Goal: Information Seeking & Learning: Compare options

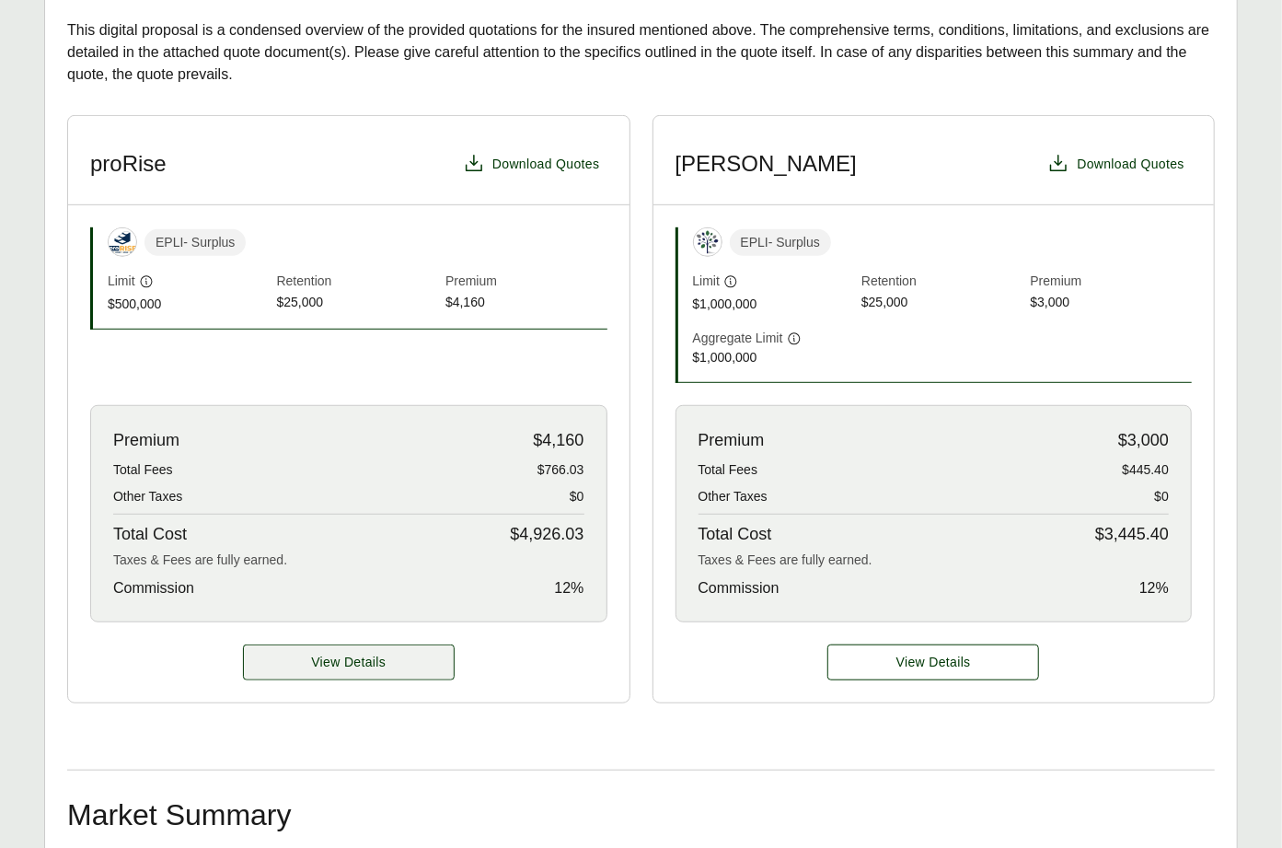
scroll to position [452, 0]
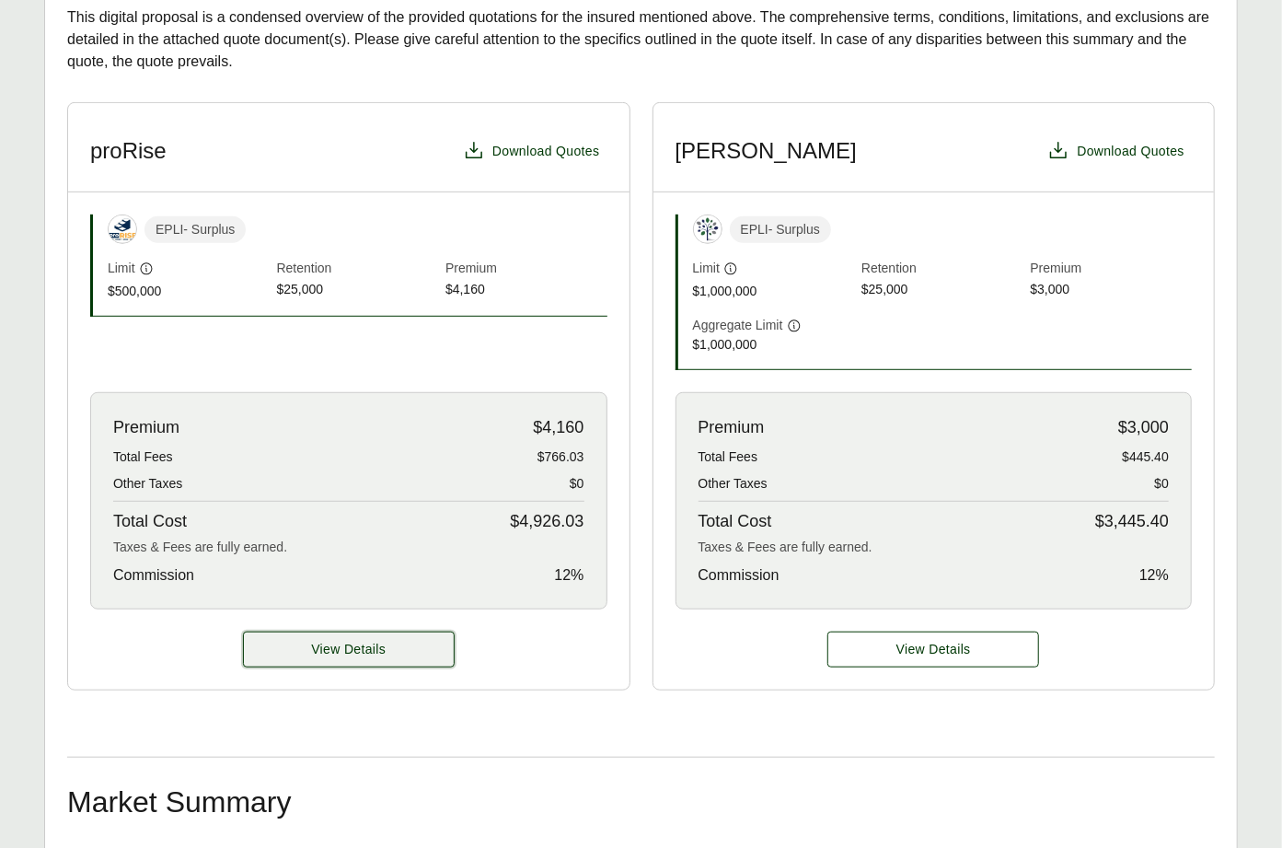
click at [420, 644] on button "View Details" at bounding box center [349, 649] width 212 height 36
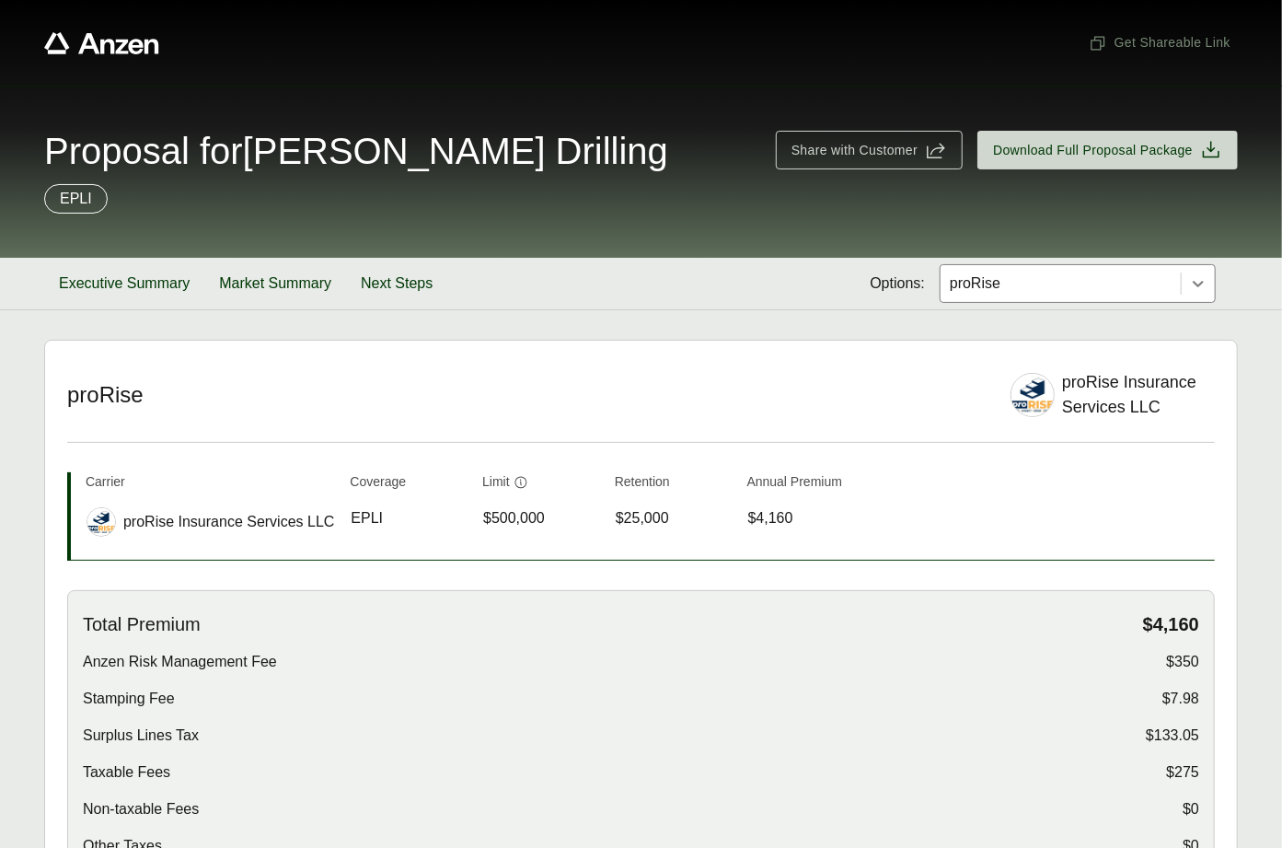
scroll to position [237, 0]
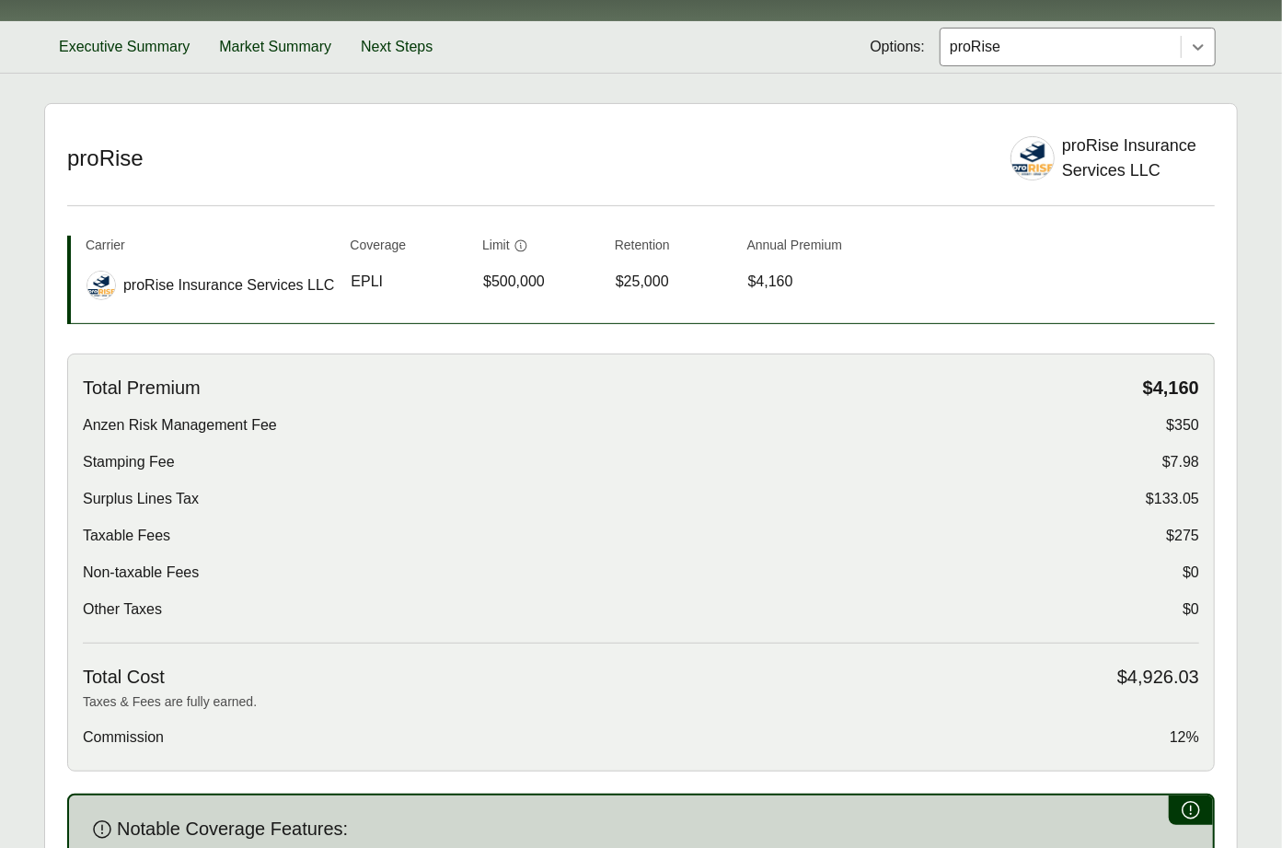
click at [885, 476] on div "Total Premium $4,160 Anzen Risk Management Fee $350 Stamping Fee $7.98 Surplus …" at bounding box center [641, 509] width 1116 height 267
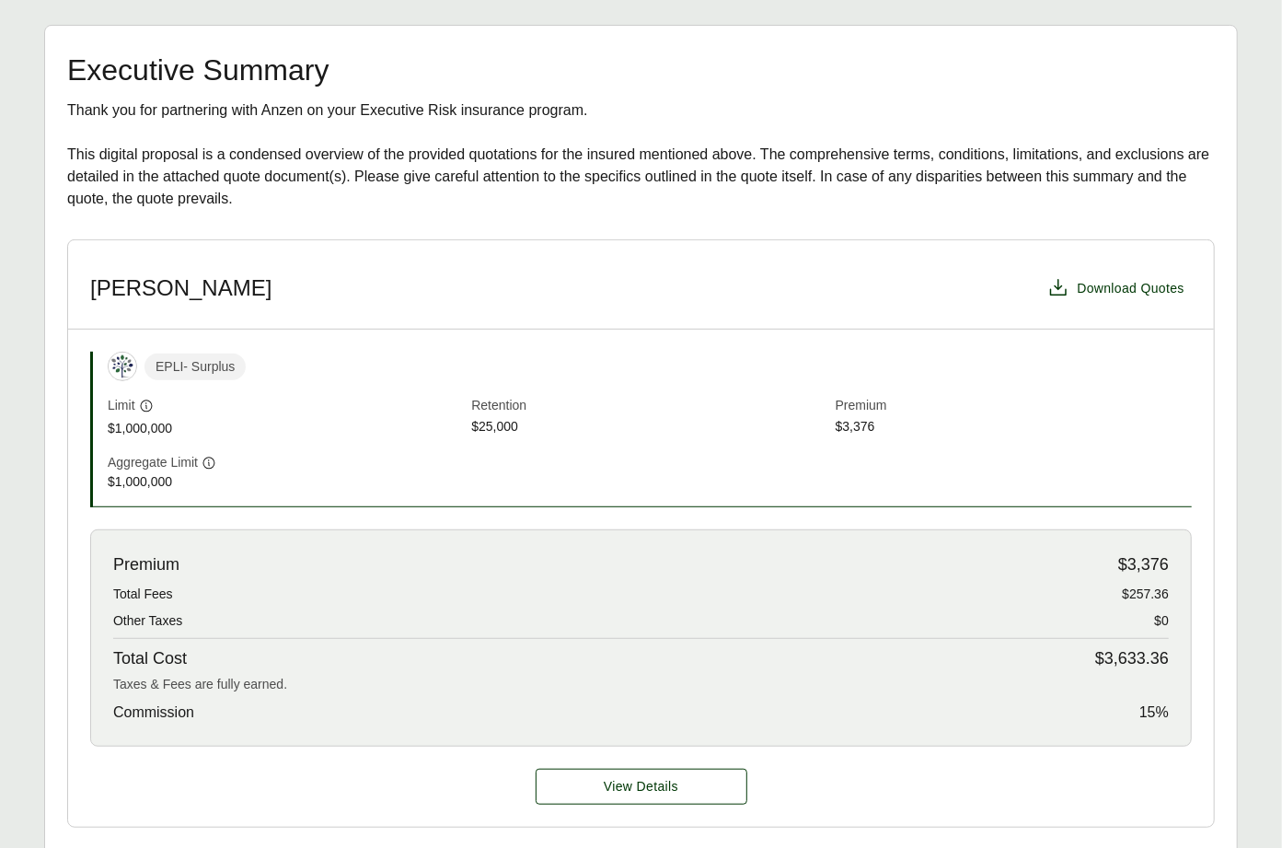
scroll to position [566, 0]
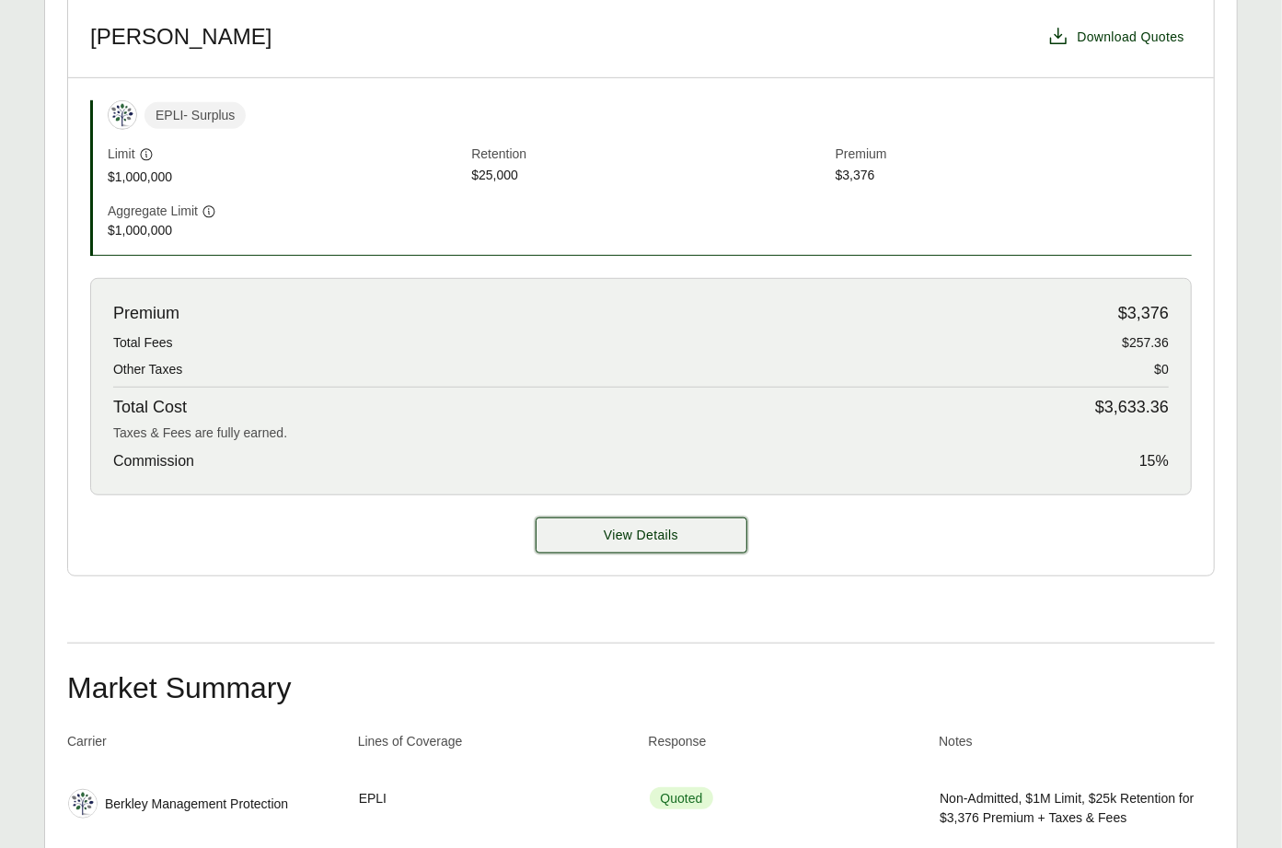
click at [586, 545] on button "View Details" at bounding box center [642, 535] width 212 height 36
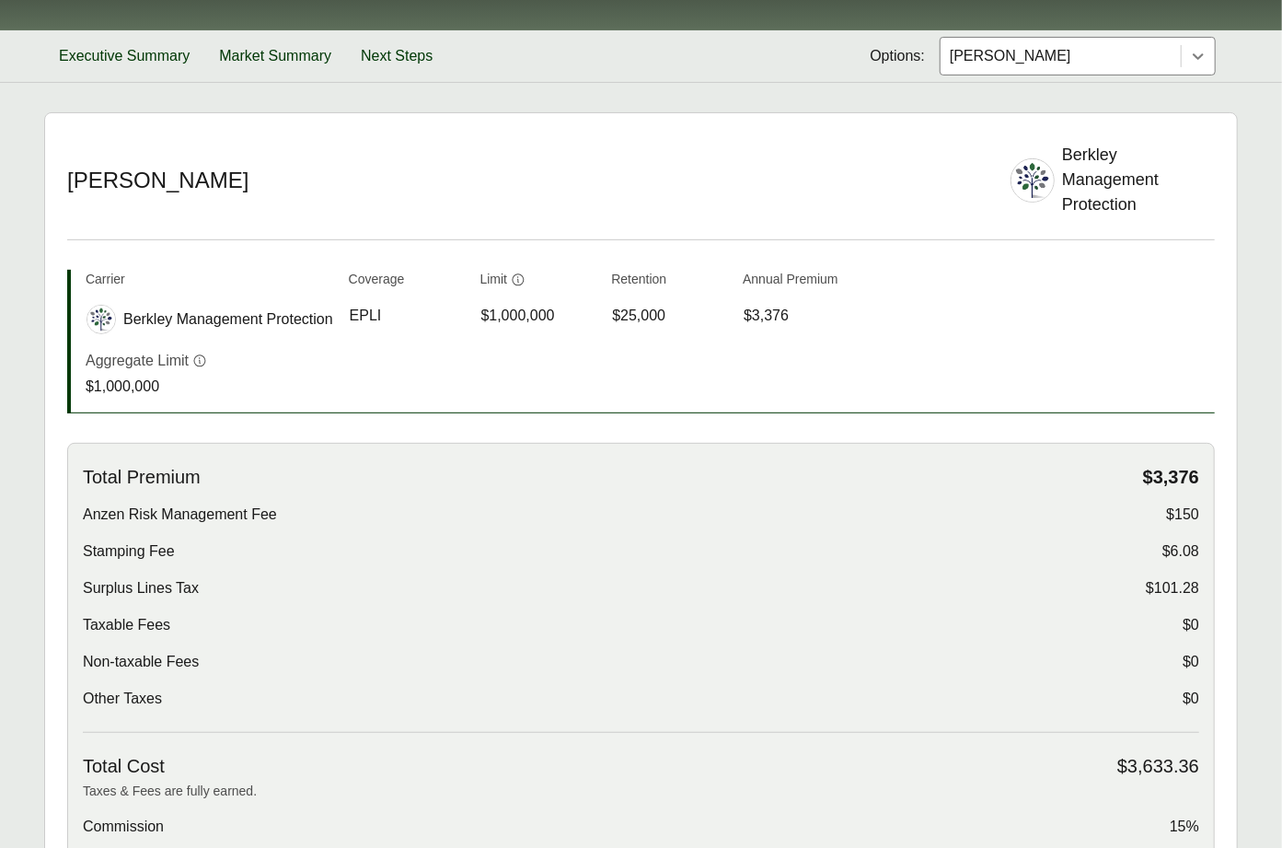
scroll to position [333, 0]
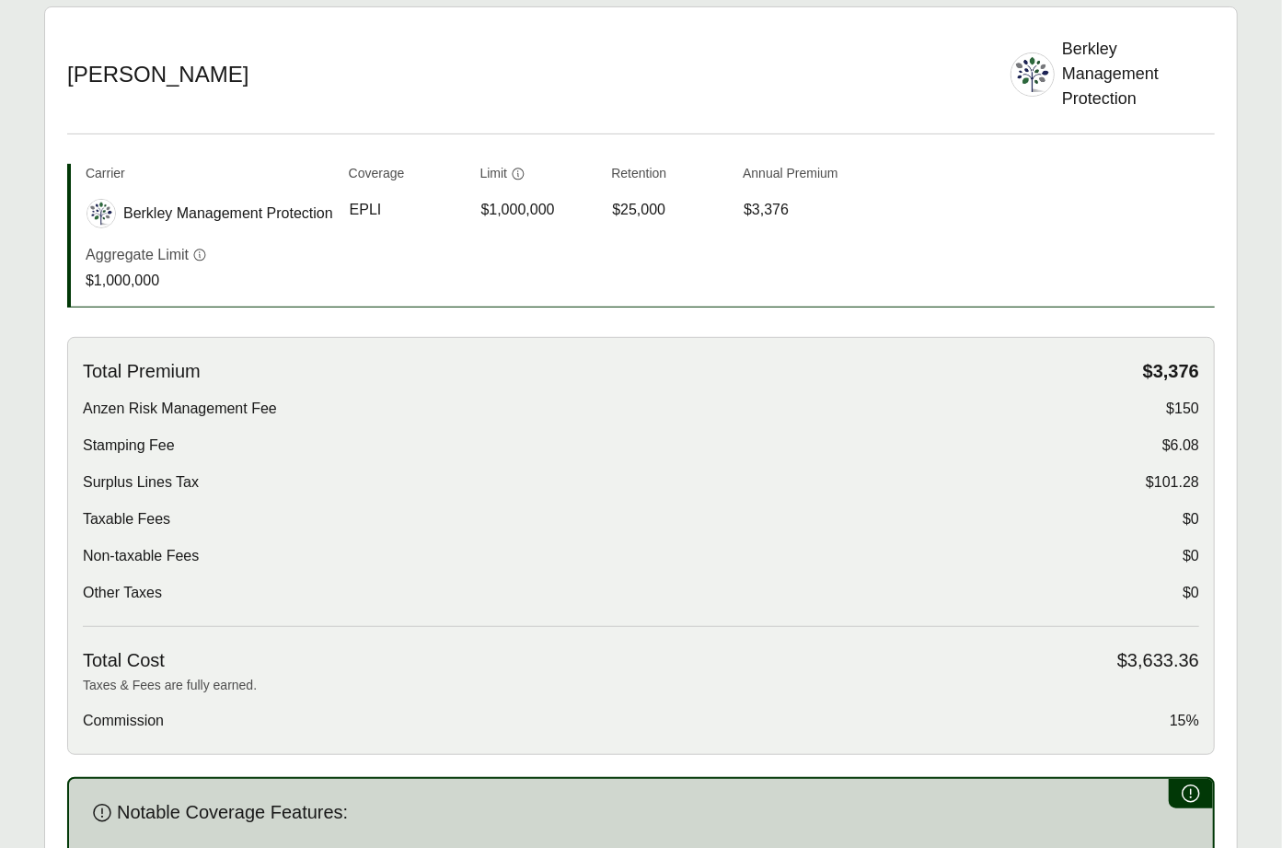
click at [718, 435] on div "Stamping Fee $6.08" at bounding box center [641, 445] width 1116 height 22
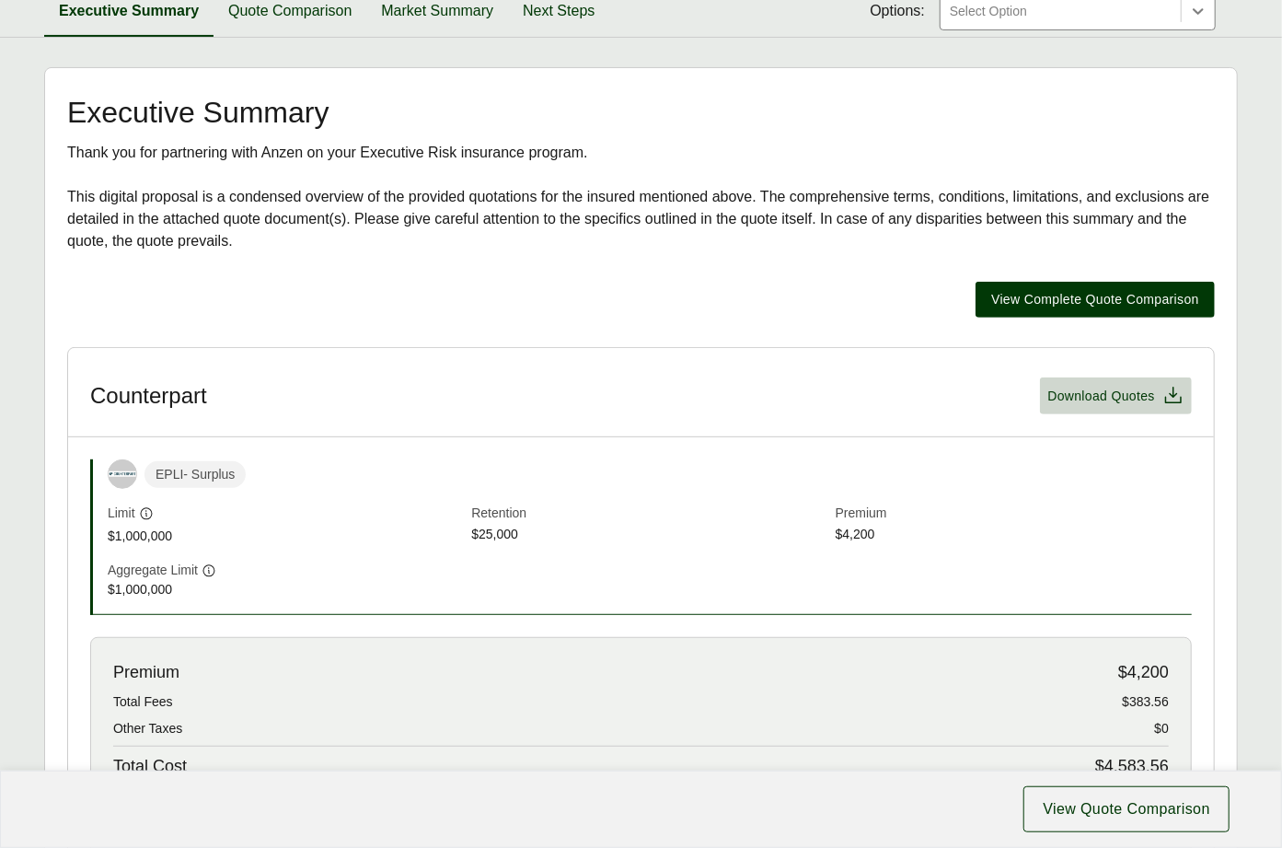
scroll to position [561, 0]
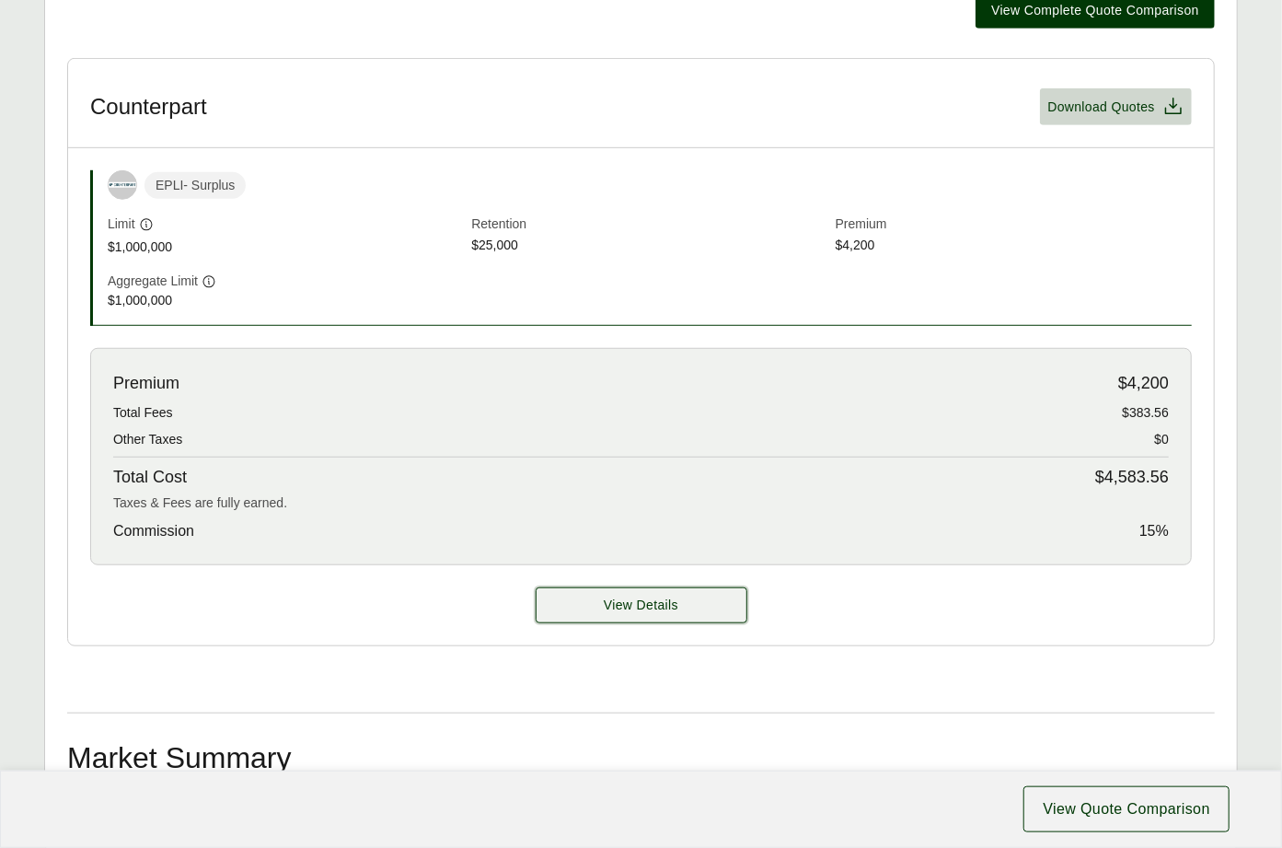
click at [723, 614] on button "View Details" at bounding box center [642, 605] width 212 height 36
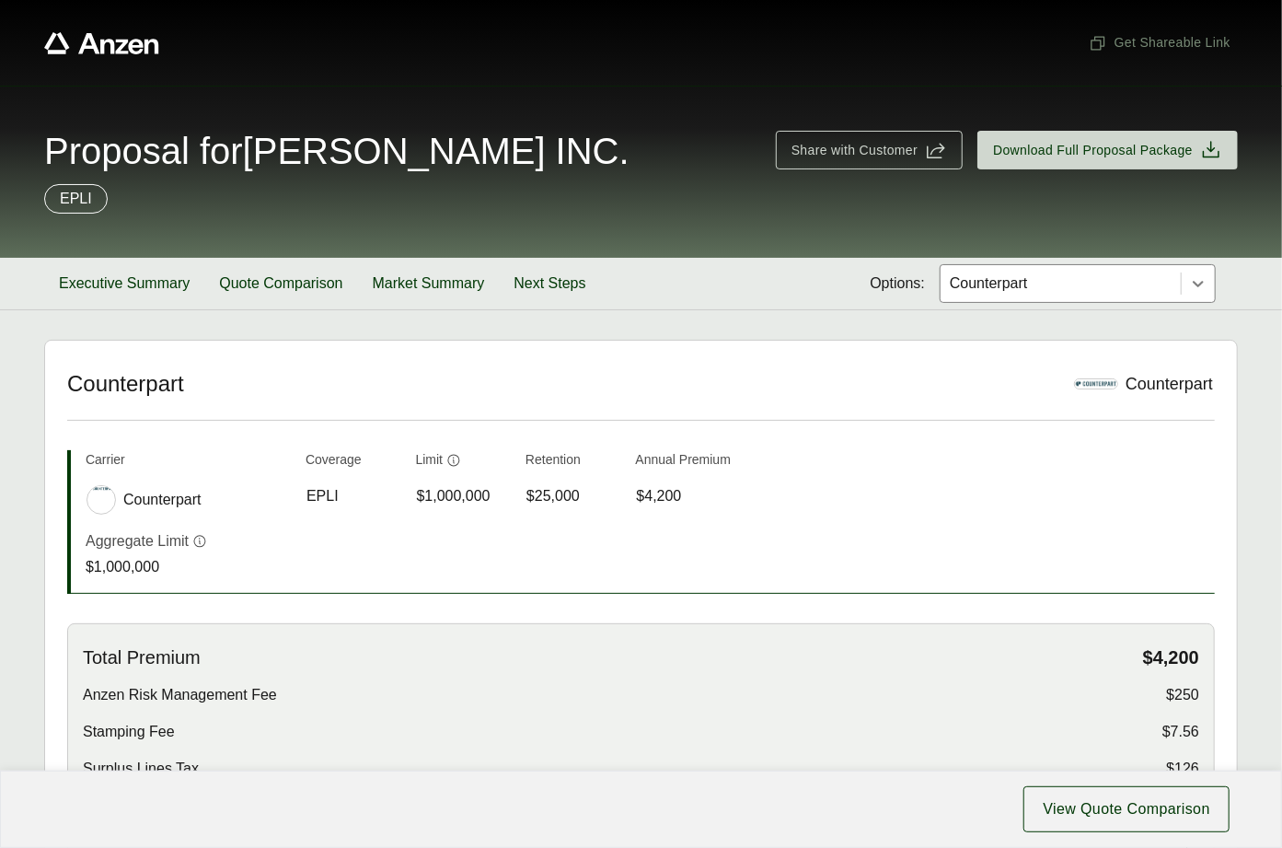
scroll to position [250, 0]
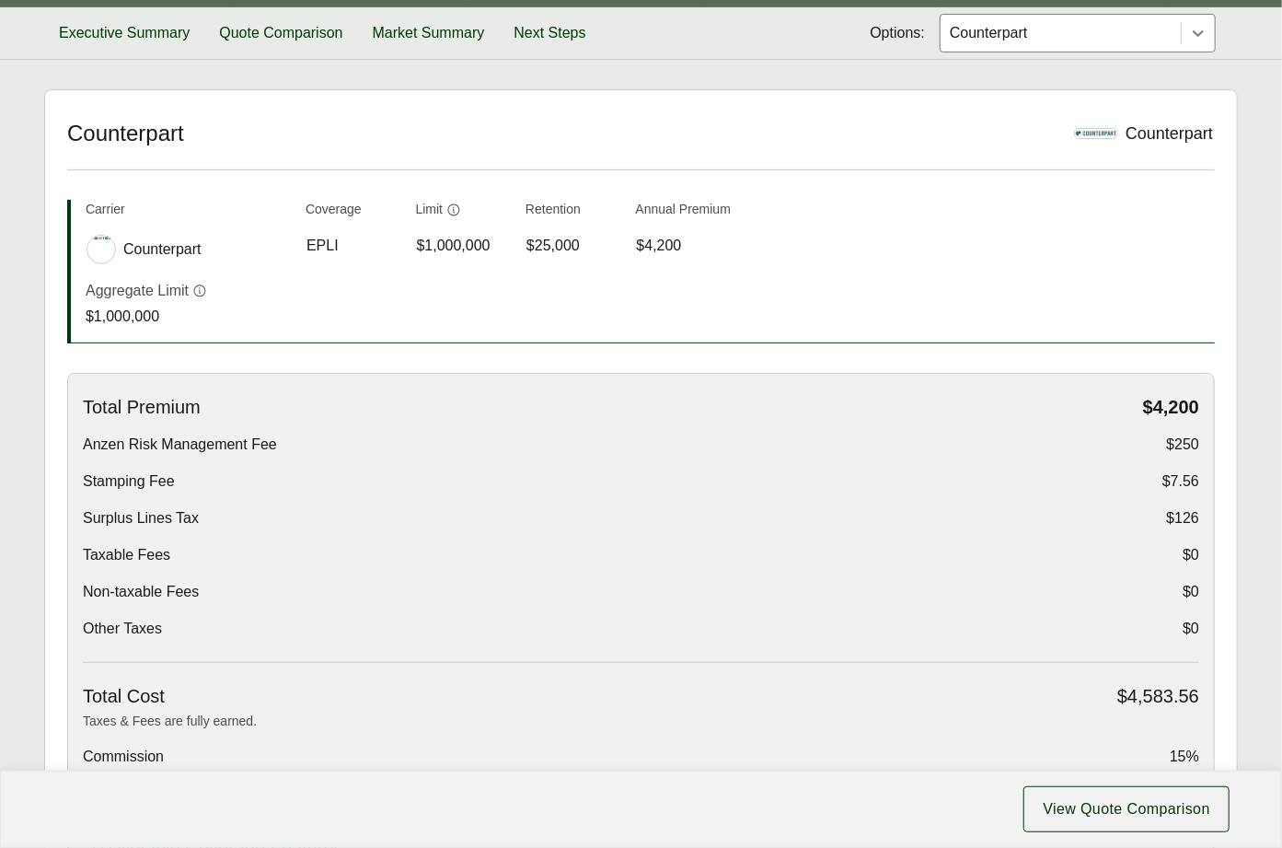
click at [917, 163] on header "Counterpart Counterpart" at bounding box center [641, 145] width 1148 height 51
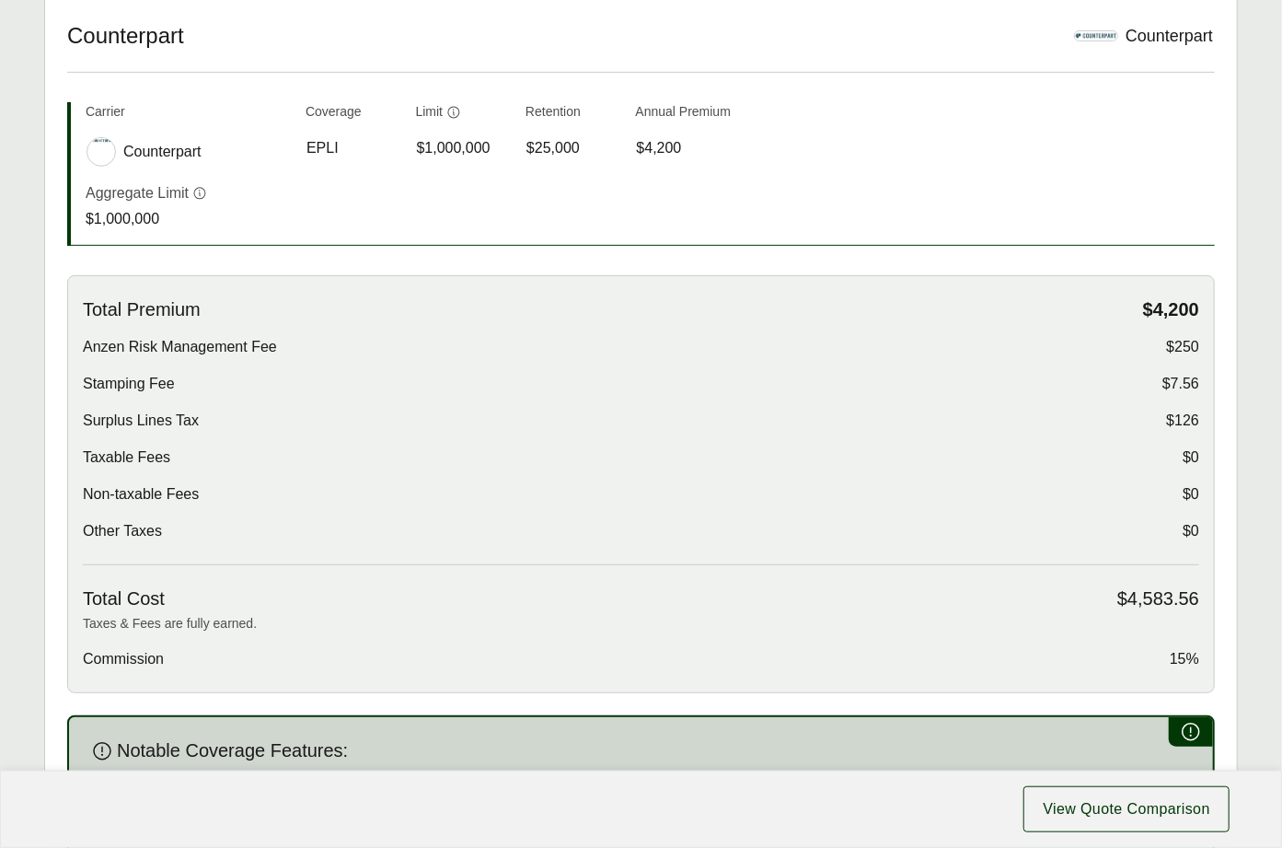
scroll to position [309, 0]
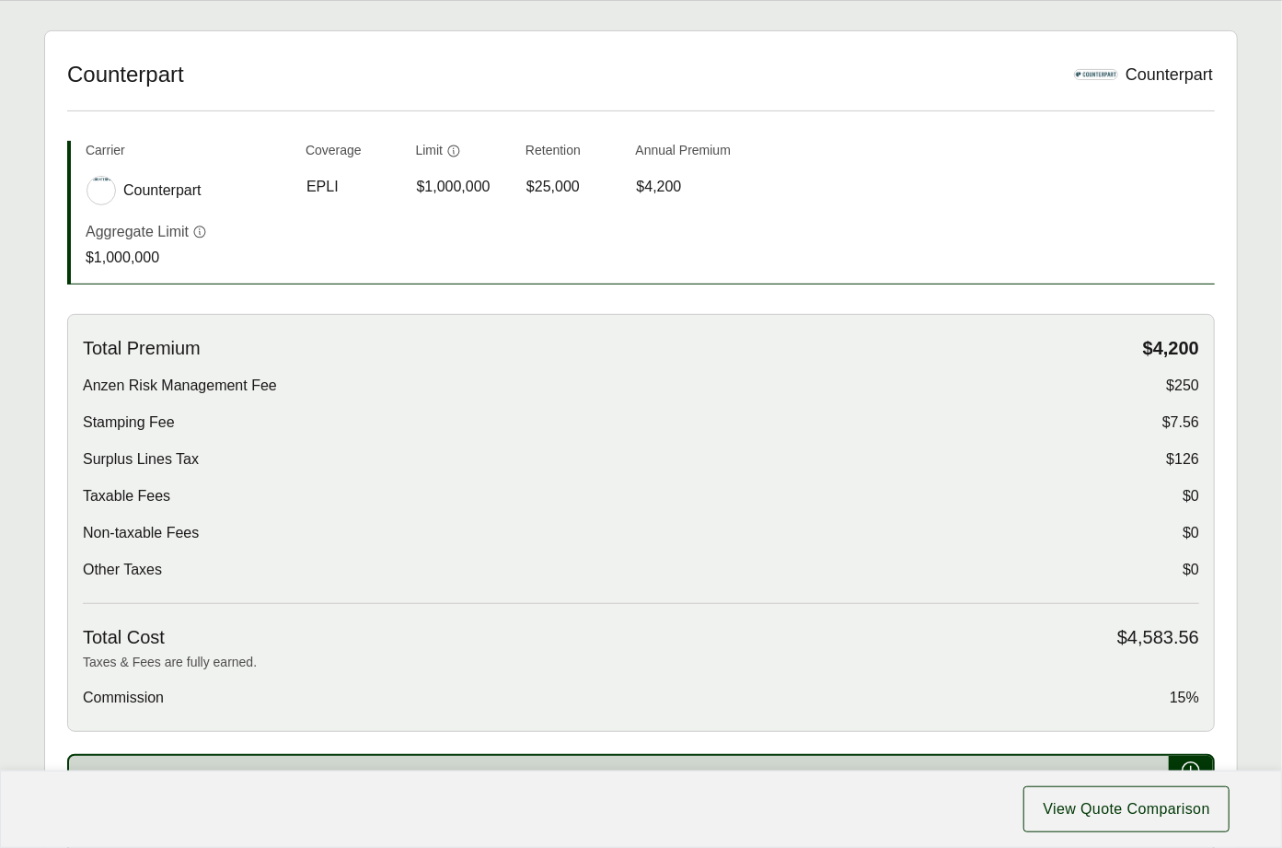
click at [997, 113] on div "Options: Counterpart Counterpart Counterpart Carrier Coverage Limit Retention A…" at bounding box center [641, 787] width 1148 height 1453
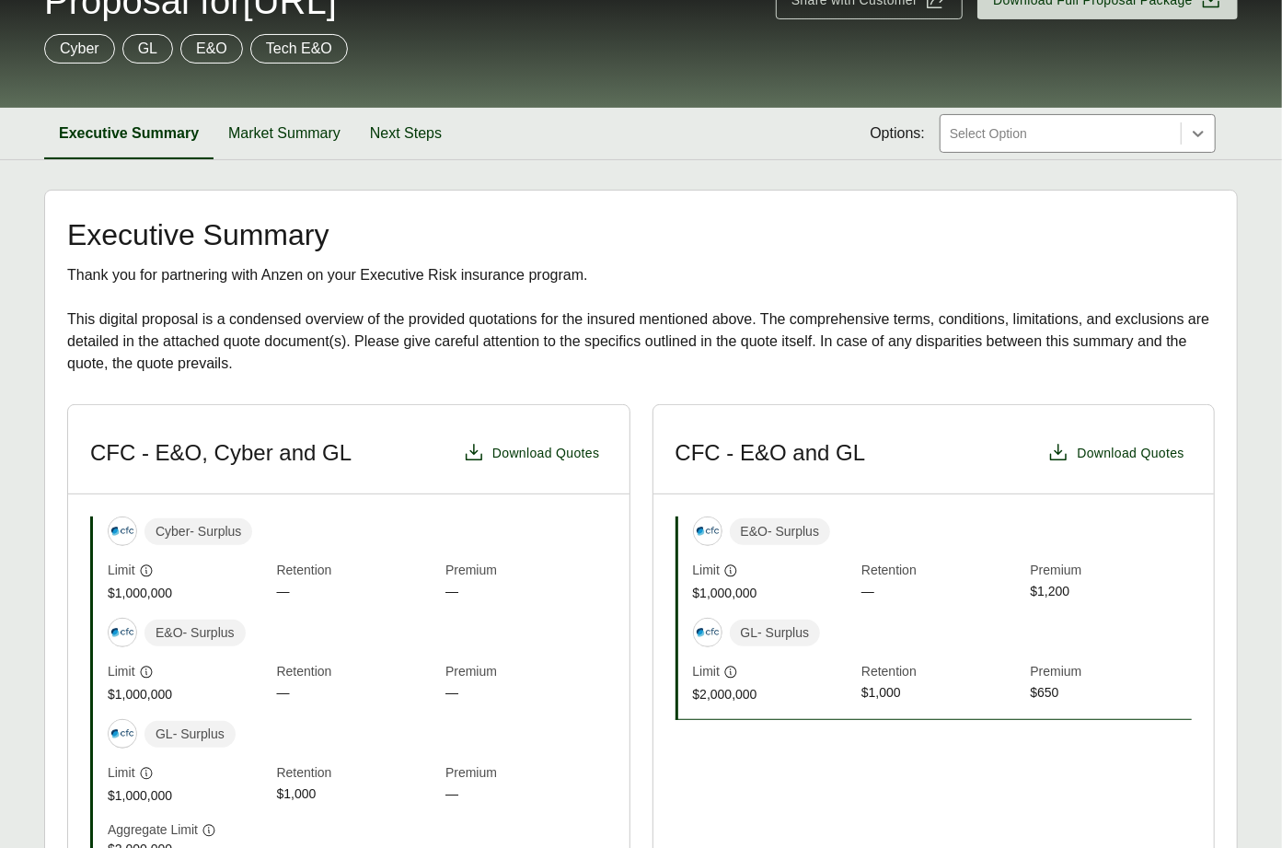
scroll to position [571, 0]
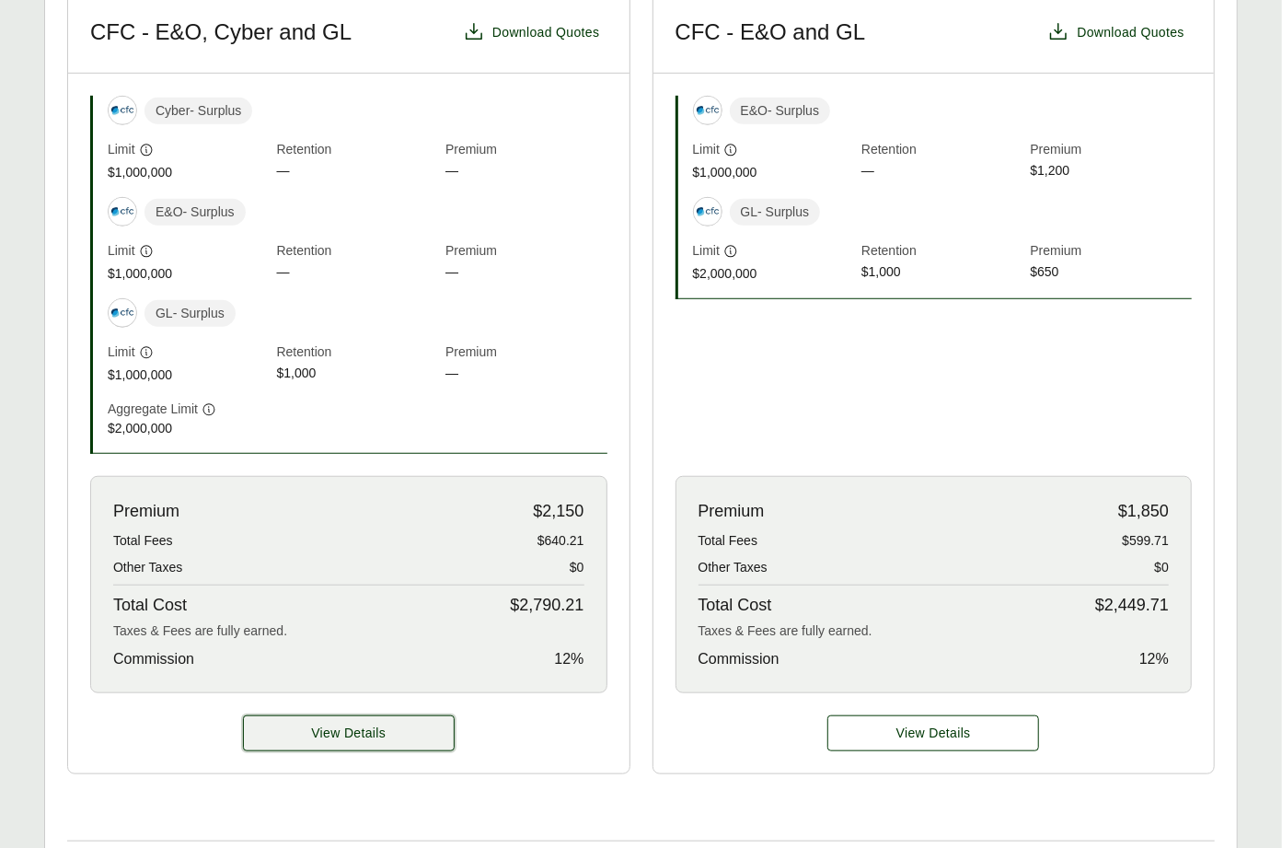
click at [430, 715] on button "View Details" at bounding box center [349, 733] width 212 height 36
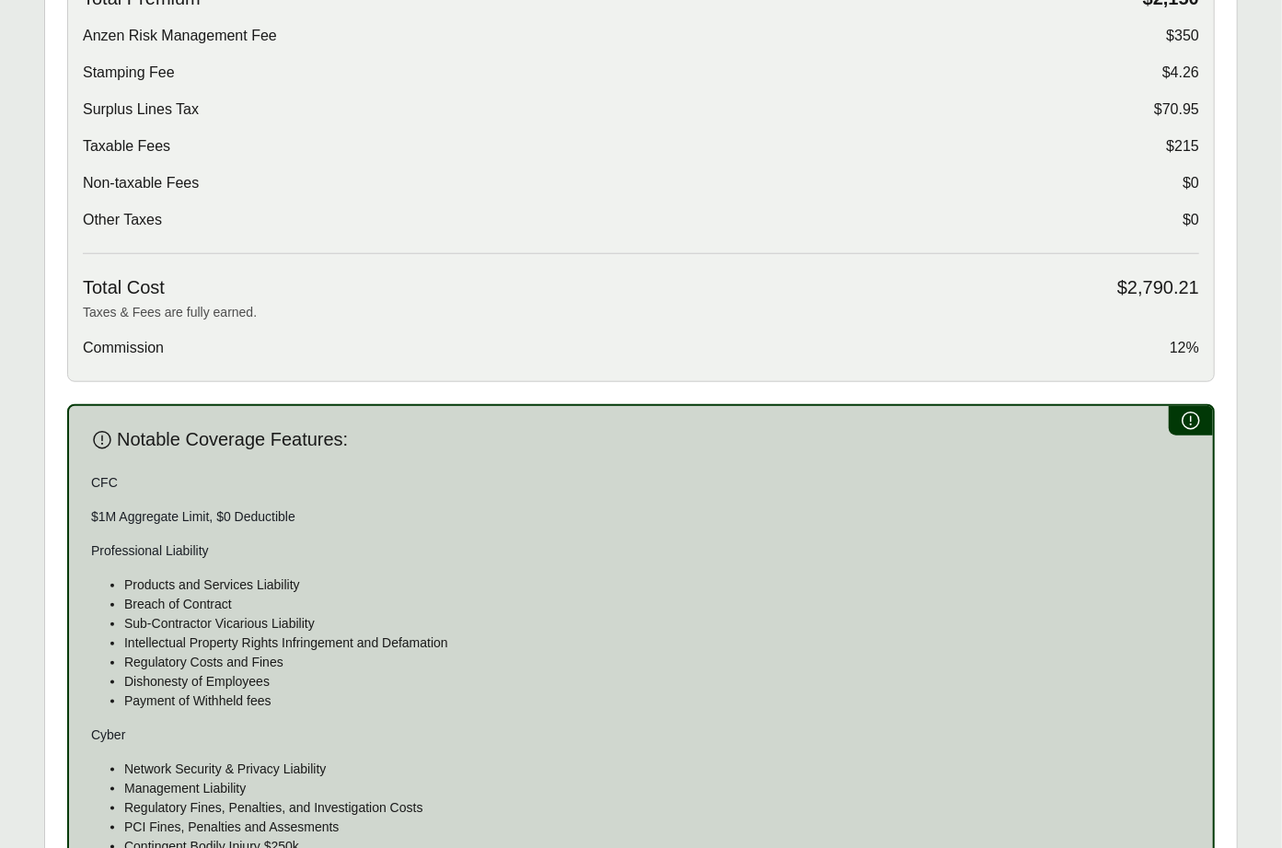
scroll to position [665, 0]
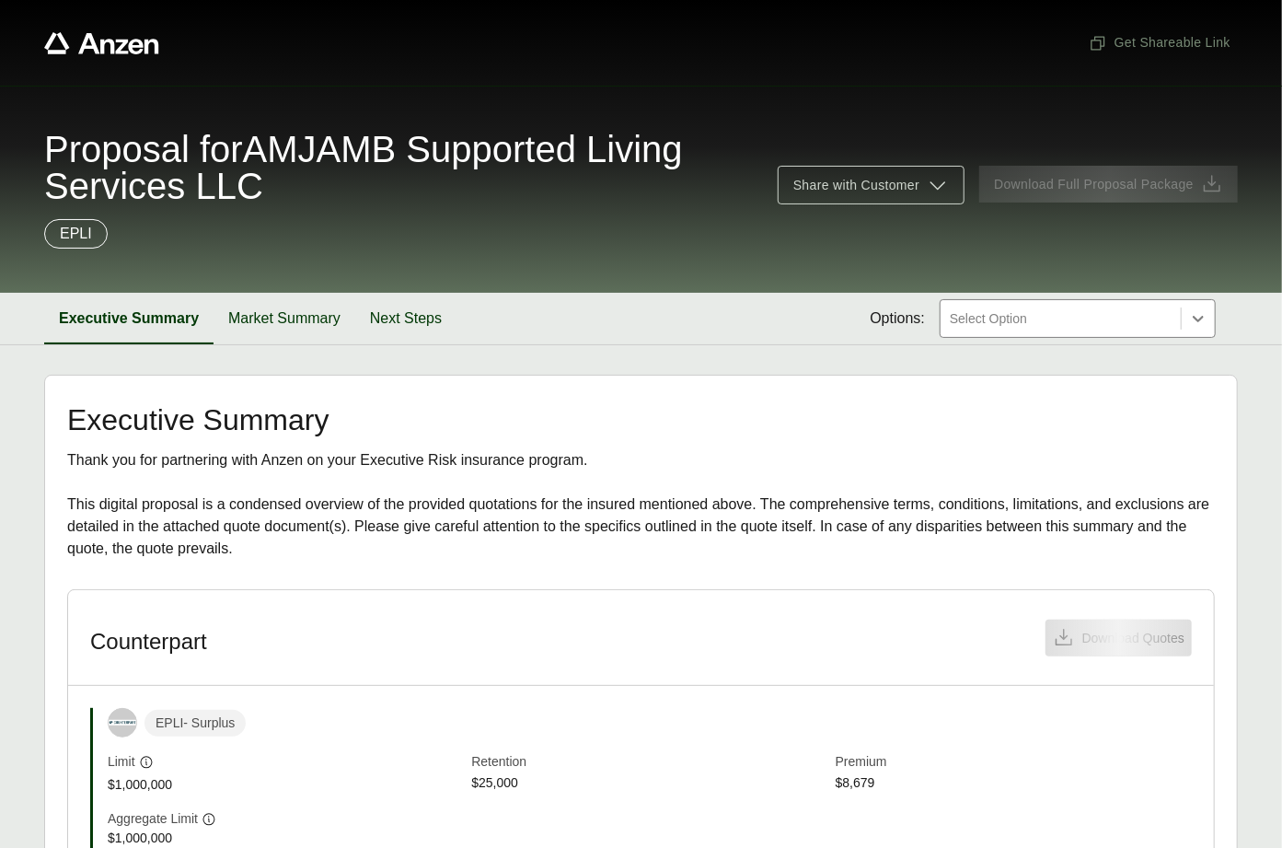
scroll to position [365, 0]
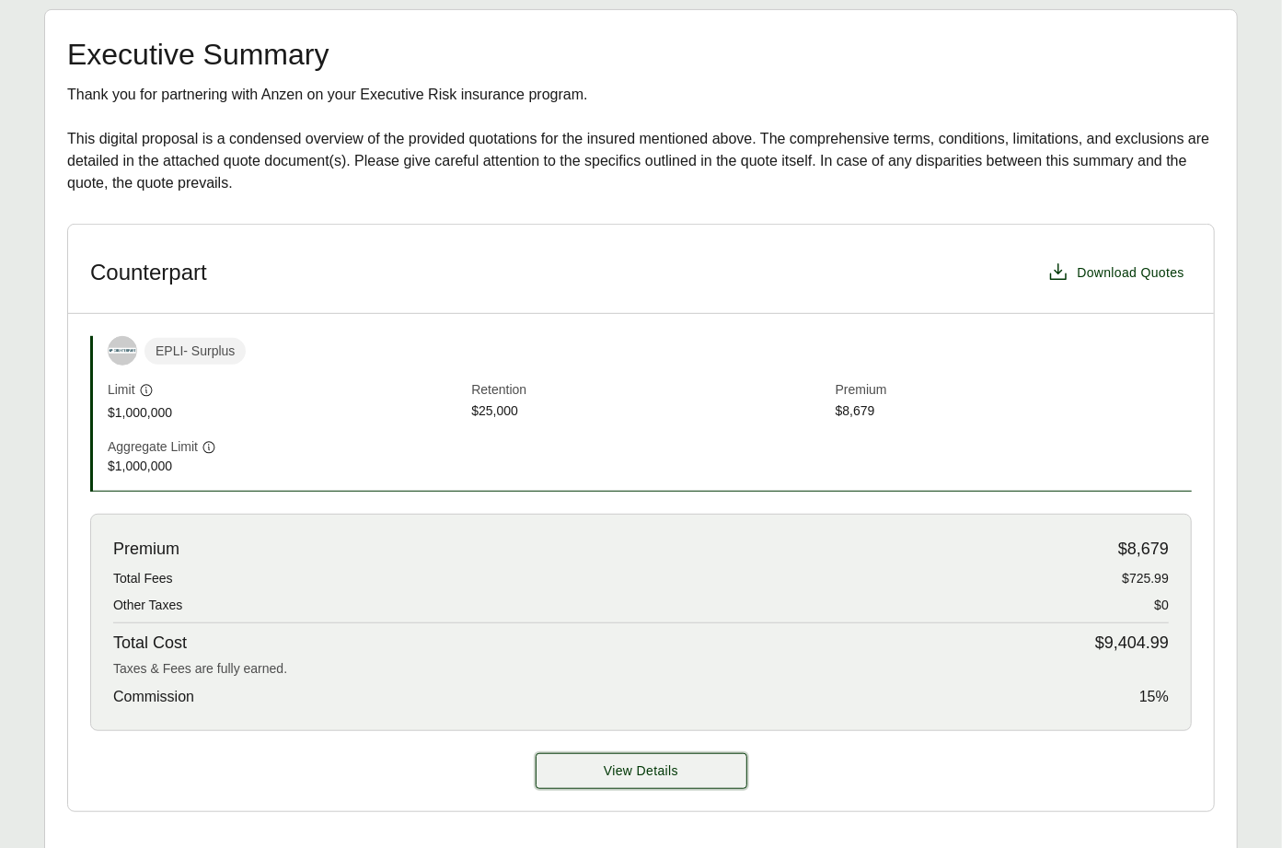
click at [631, 759] on button "View Details" at bounding box center [642, 771] width 212 height 36
click at [618, 769] on span "View Details" at bounding box center [641, 770] width 75 height 19
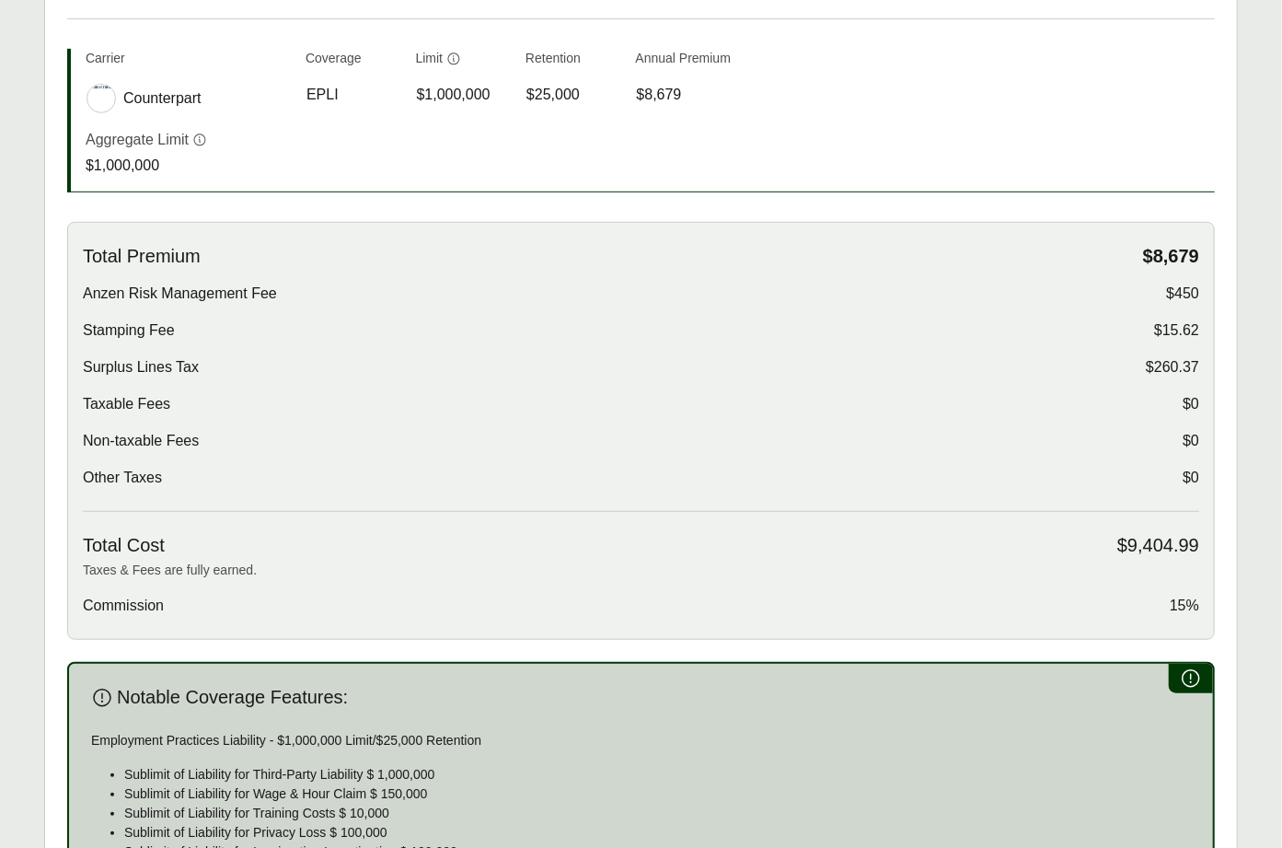
scroll to position [537, 0]
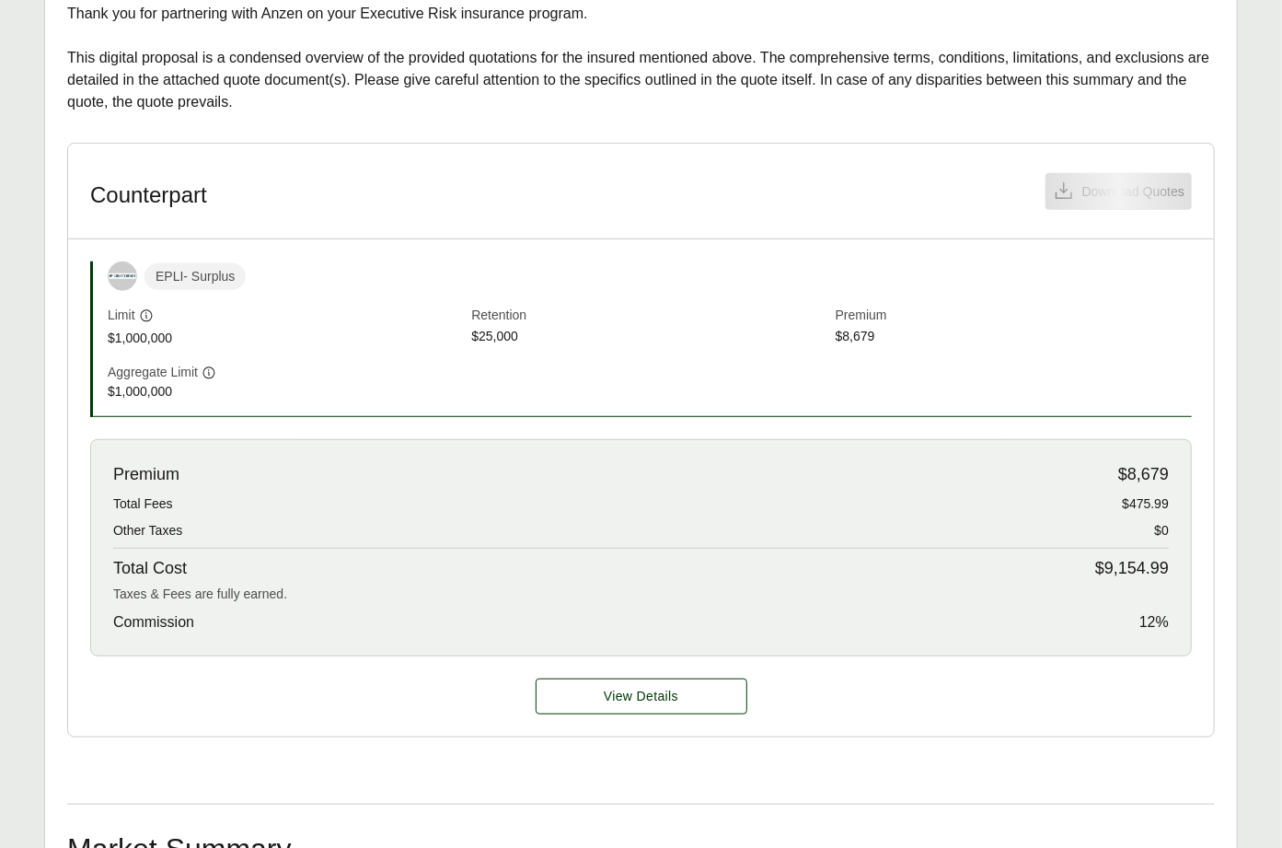
scroll to position [552, 0]
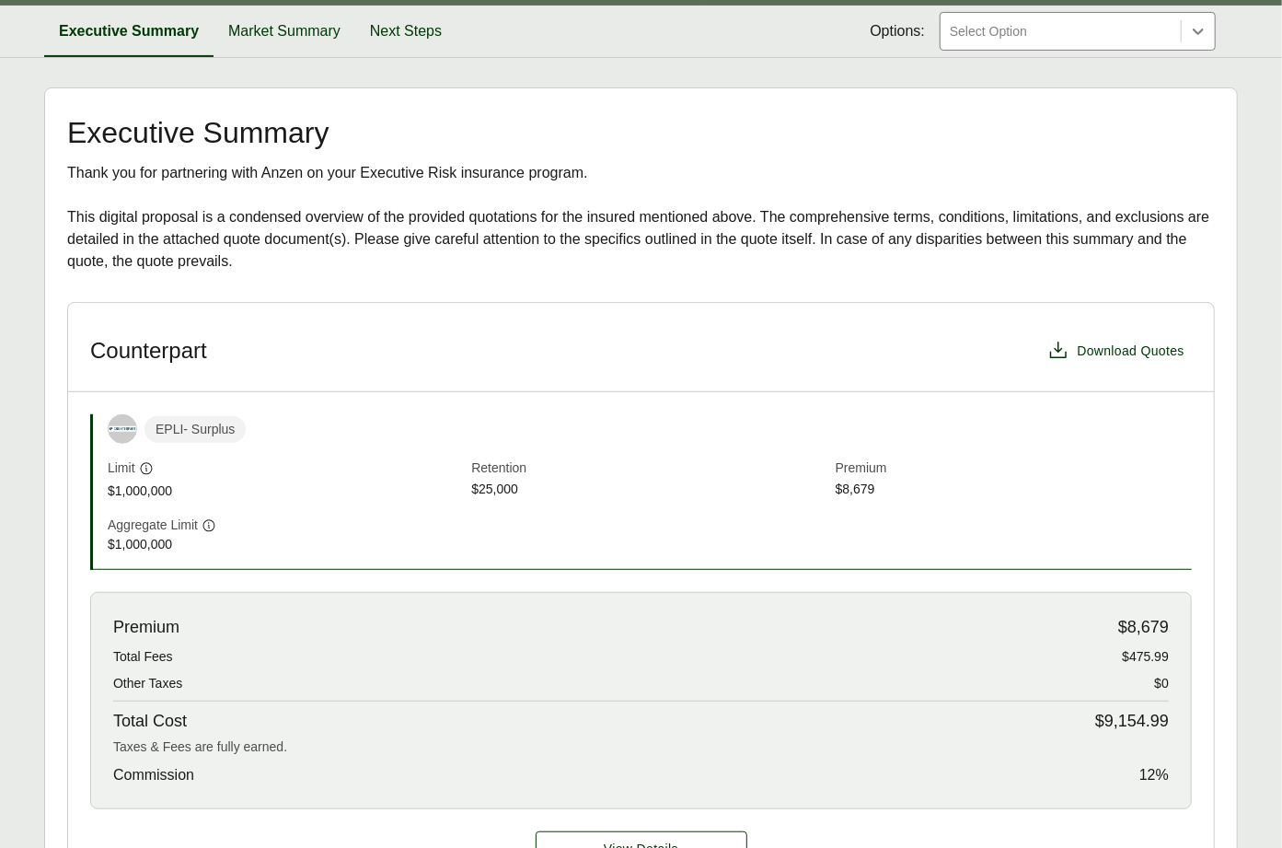
scroll to position [79, 0]
